Goal: Navigation & Orientation: Find specific page/section

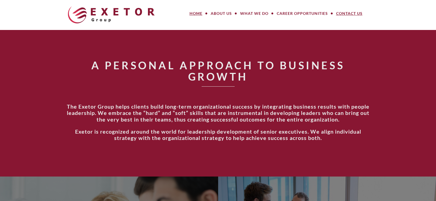
click at [352, 14] on link "Contact Us" at bounding box center [349, 13] width 35 height 11
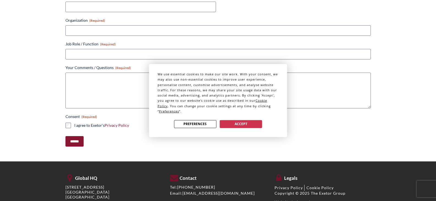
scroll to position [321, 0]
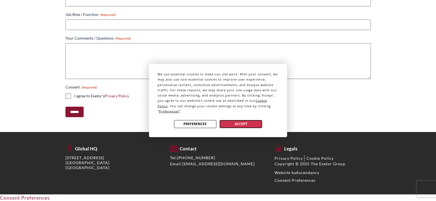
click at [235, 126] on button "Accept" at bounding box center [241, 124] width 42 height 8
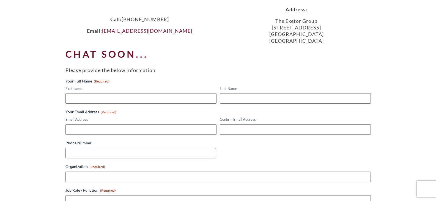
scroll to position [0, 0]
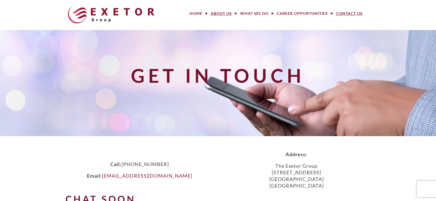
click at [220, 13] on link "About Us" at bounding box center [221, 13] width 29 height 11
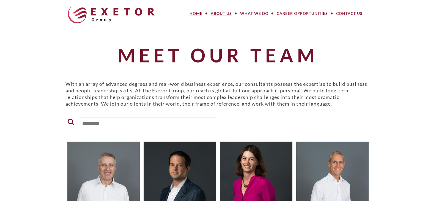
click at [193, 11] on link "Home" at bounding box center [195, 13] width 21 height 11
